Goal: Transaction & Acquisition: Download file/media

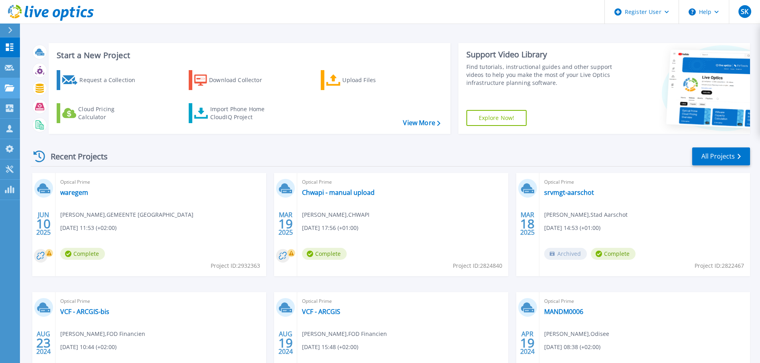
click at [14, 89] on icon at bounding box center [10, 88] width 10 height 7
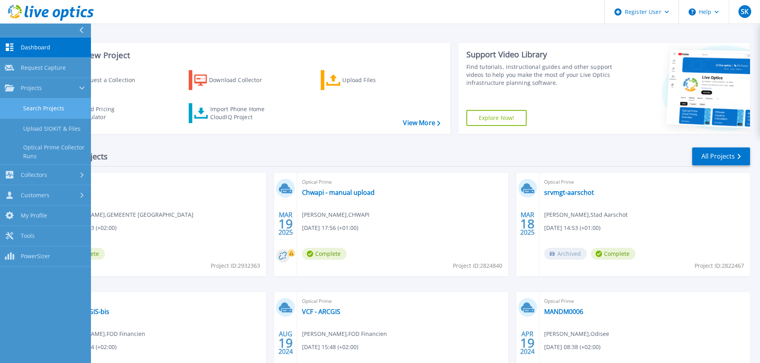
click at [50, 109] on link "Search Projects" at bounding box center [45, 109] width 91 height 20
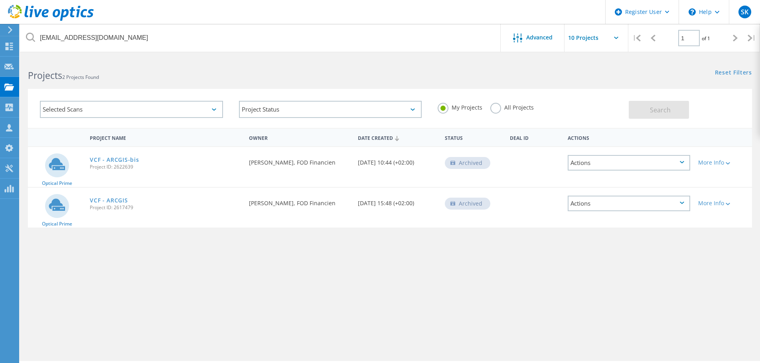
click at [487, 106] on div "My Projects All Projects" at bounding box center [529, 108] width 199 height 30
drag, startPoint x: 487, startPoint y: 106, endPoint x: 497, endPoint y: 110, distance: 10.4
click at [497, 110] on label "All Projects" at bounding box center [511, 107] width 43 height 8
click at [0, 0] on input "All Projects" at bounding box center [0, 0] width 0 height 0
click at [497, 110] on label "All Projects" at bounding box center [511, 107] width 43 height 8
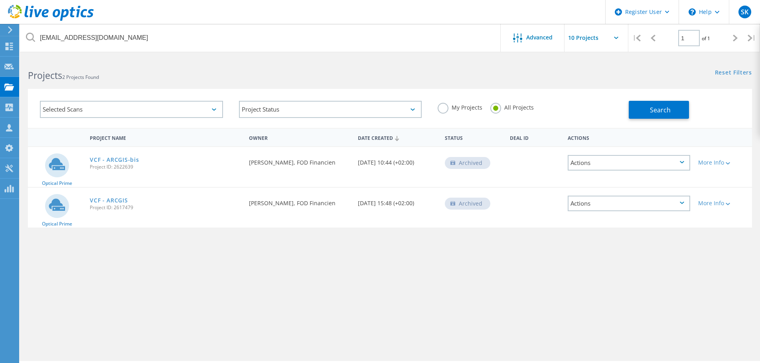
click at [0, 0] on input "All Projects" at bounding box center [0, 0] width 0 height 0
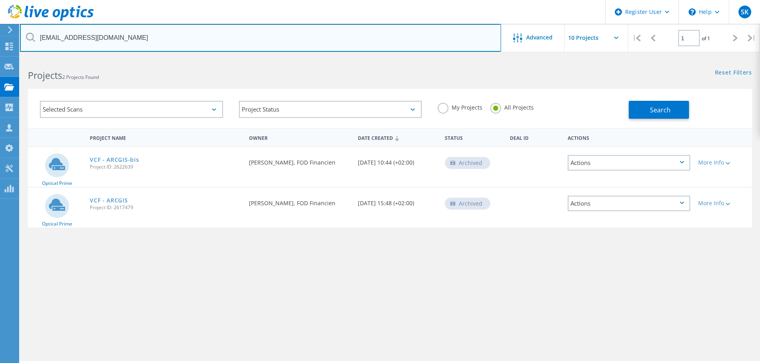
click at [343, 39] on input "luc.put@minfin.fed.be" at bounding box center [260, 38] width 481 height 28
type input "azure"
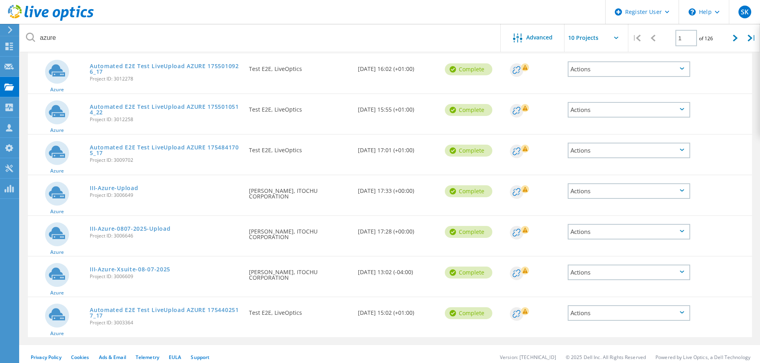
scroll to position [231, 0]
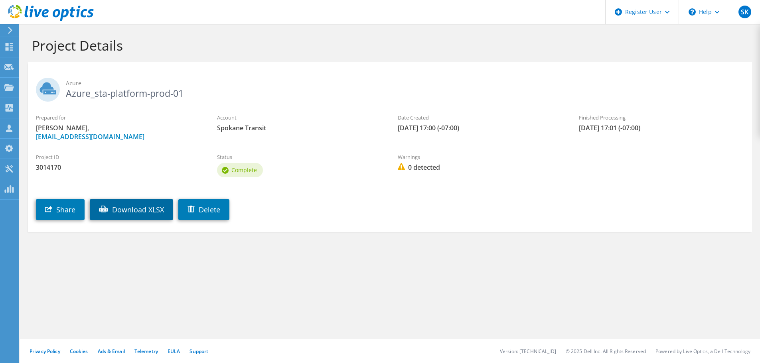
click at [155, 208] on link "Download XLSX" at bounding box center [131, 209] width 83 height 21
click at [148, 203] on link "Download XLSX" at bounding box center [131, 209] width 83 height 21
click at [136, 218] on link "Download XLSX" at bounding box center [131, 209] width 83 height 21
